Goal: Transaction & Acquisition: Download file/media

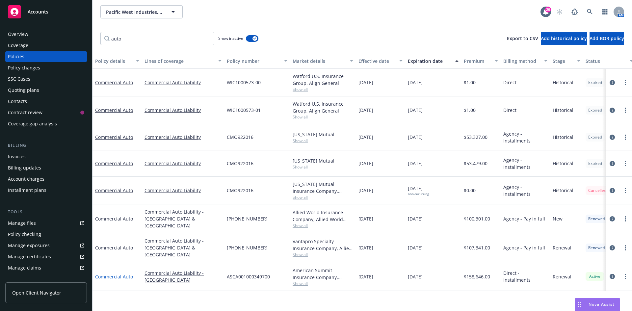
click at [125, 277] on link "Commercial Auto" at bounding box center [114, 276] width 38 height 6
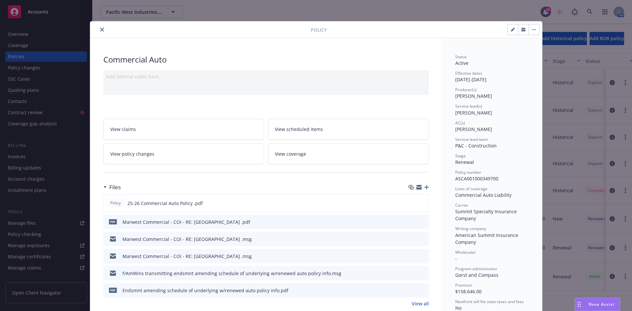
click at [98, 32] on button "close" at bounding box center [102, 30] width 8 height 8
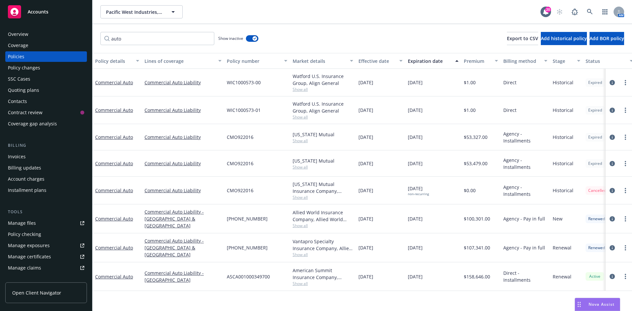
click at [55, 53] on div "Policies" at bounding box center [46, 56] width 76 height 11
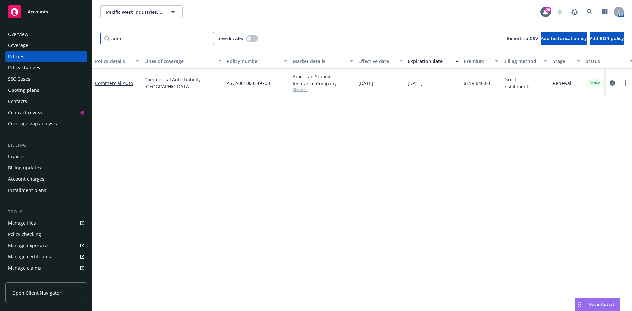
drag, startPoint x: 123, startPoint y: 37, endPoint x: 81, endPoint y: 50, distance: 44.0
click at [81, 39] on div "Accounts Overview Coverage Policies Policy changes SSC Cases Quoting plans Cont…" at bounding box center [316, 155] width 632 height 311
click at [208, 39] on input "auto" at bounding box center [157, 38] width 114 height 13
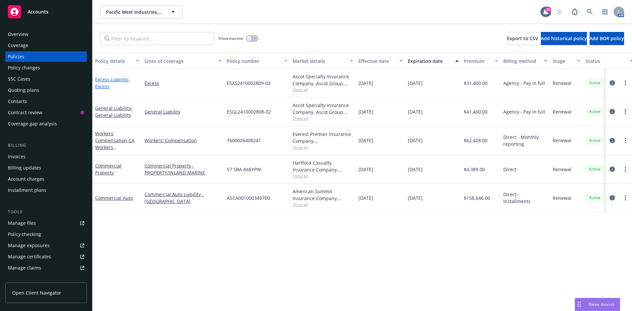
click at [108, 85] on span "- Excess" at bounding box center [112, 82] width 35 height 13
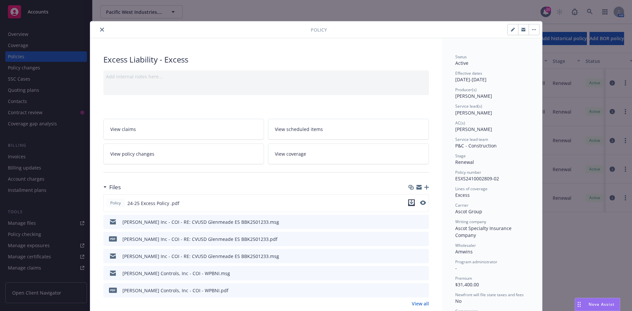
click at [409, 202] on icon "download file" at bounding box center [411, 202] width 5 height 5
click at [409, 201] on icon "download file" at bounding box center [411, 202] width 5 height 5
